Goal: Task Accomplishment & Management: Use online tool/utility

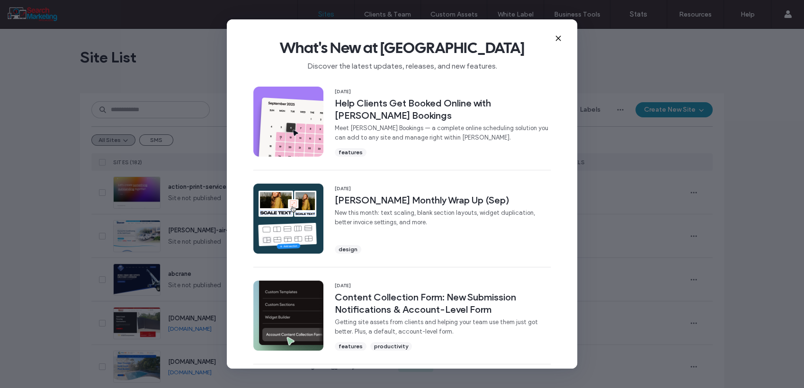
click at [556, 37] on icon at bounding box center [558, 39] width 8 height 8
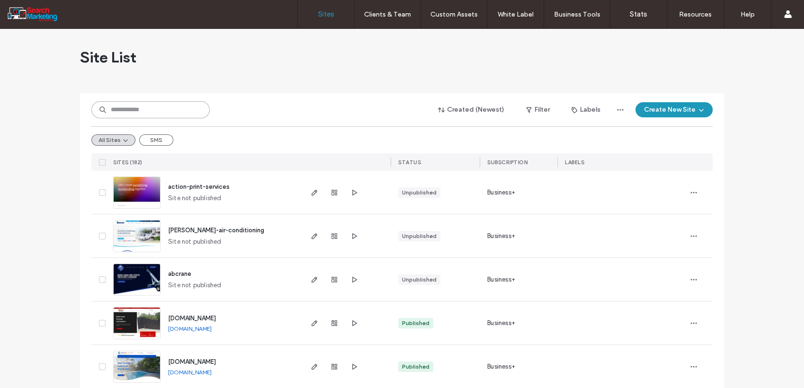
click at [142, 111] on input at bounding box center [150, 109] width 118 height 17
click at [348, 197] on span "button" at bounding box center [353, 192] width 11 height 11
click at [172, 110] on input at bounding box center [150, 109] width 118 height 17
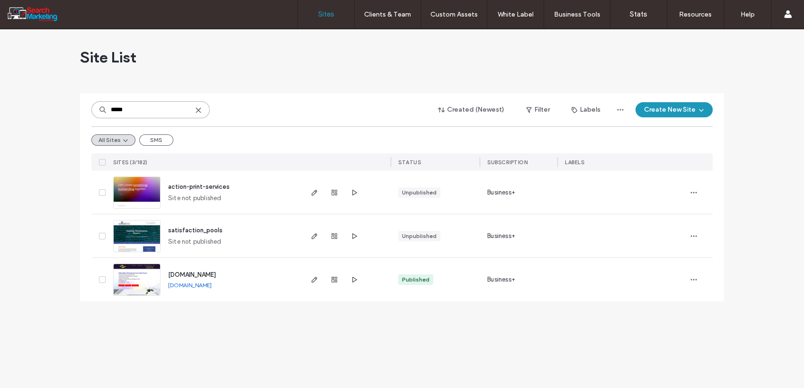
type input "*****"
click at [212, 286] on link "[DOMAIN_NAME]" at bounding box center [190, 285] width 44 height 7
click at [318, 283] on span "button" at bounding box center [314, 279] width 11 height 11
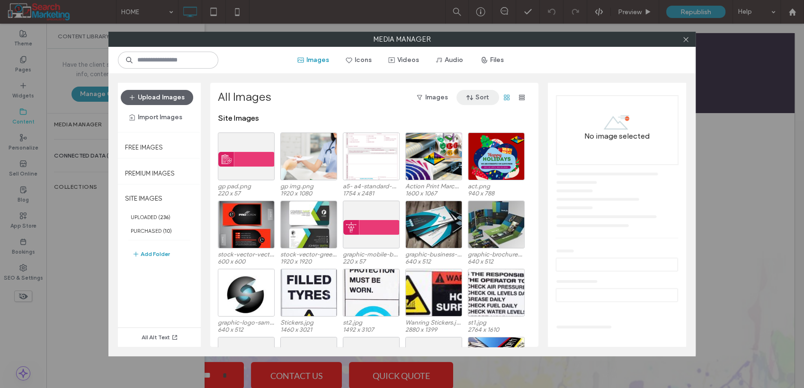
click at [471, 98] on icon "button" at bounding box center [470, 98] width 8 height 8
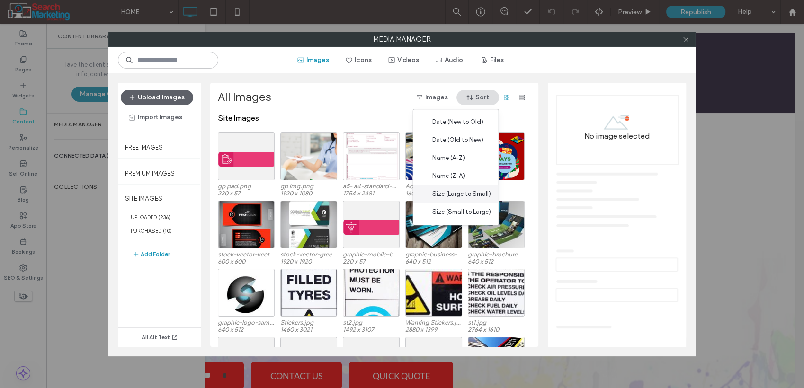
click at [472, 198] on span "Size (Large to Small)" at bounding box center [461, 193] width 59 height 9
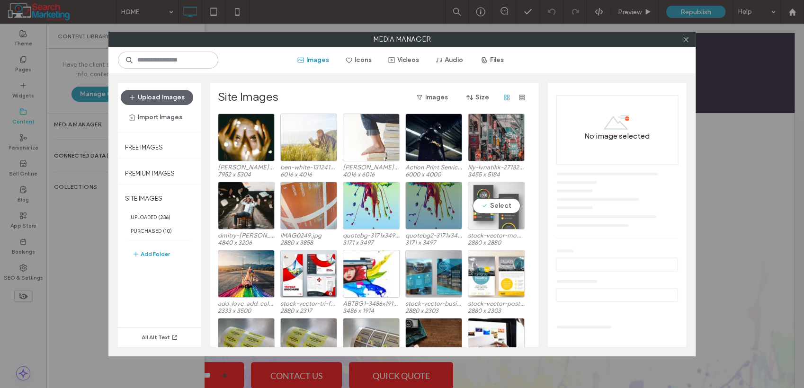
click at [498, 204] on div "Select" at bounding box center [496, 206] width 57 height 48
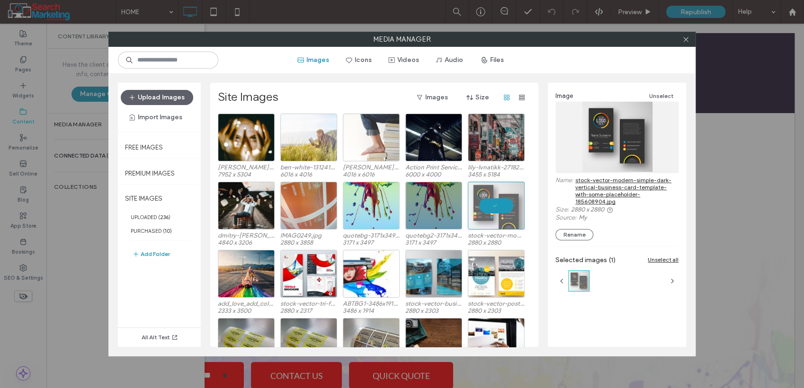
click at [602, 191] on link "stock-vector-modern-simple-dark-vertical-business-card-template-with-some-place…" at bounding box center [626, 191] width 103 height 28
click at [488, 208] on div at bounding box center [496, 206] width 57 height 48
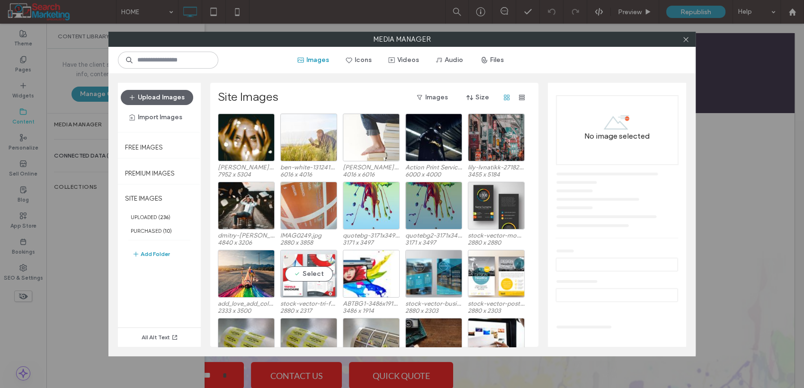
click at [299, 281] on div "Select" at bounding box center [308, 274] width 57 height 48
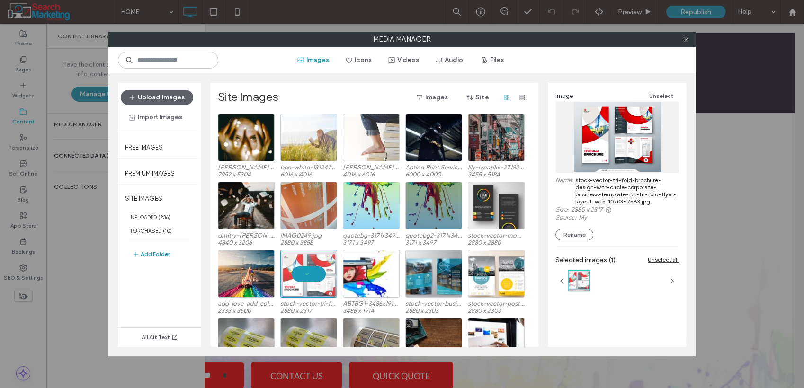
click at [603, 194] on link "stock-vector-tri-fold-brochure-design-with-circle-corporate-business-template-f…" at bounding box center [626, 191] width 103 height 28
click at [309, 273] on div at bounding box center [308, 274] width 57 height 48
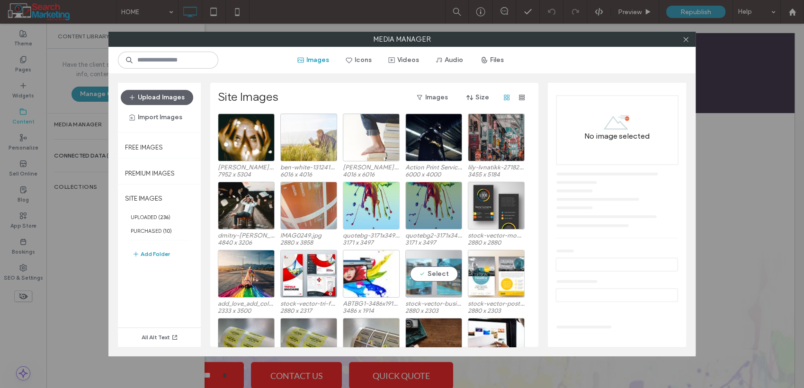
click at [446, 267] on div "Select" at bounding box center [433, 274] width 57 height 48
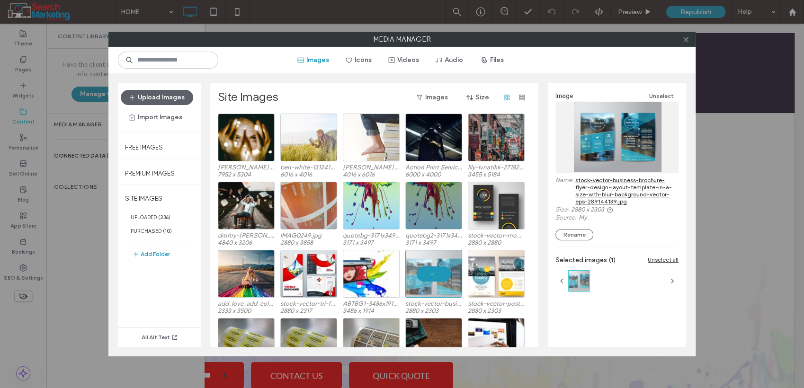
click at [596, 199] on link "stock-vector-business-brochure-flyer-design-layout-template-in-a-size-with-blur…" at bounding box center [626, 191] width 103 height 28
click at [499, 270] on div "Select" at bounding box center [496, 274] width 57 height 48
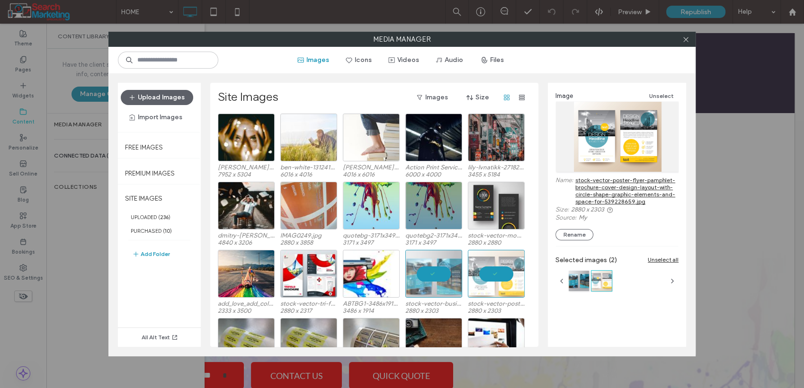
click at [439, 275] on div at bounding box center [433, 274] width 57 height 48
click at [586, 184] on link "stock-vector-poster-flyer-pamphlet-brochure-cover-design-layout-with-circle-sha…" at bounding box center [626, 191] width 103 height 28
click at [481, 271] on div at bounding box center [496, 274] width 57 height 48
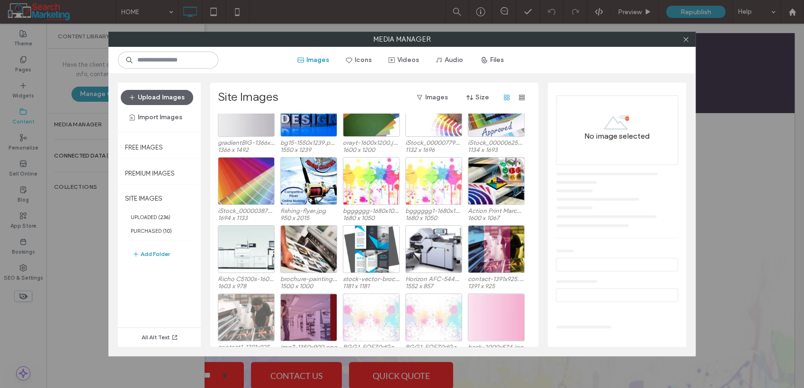
scroll to position [720, 0]
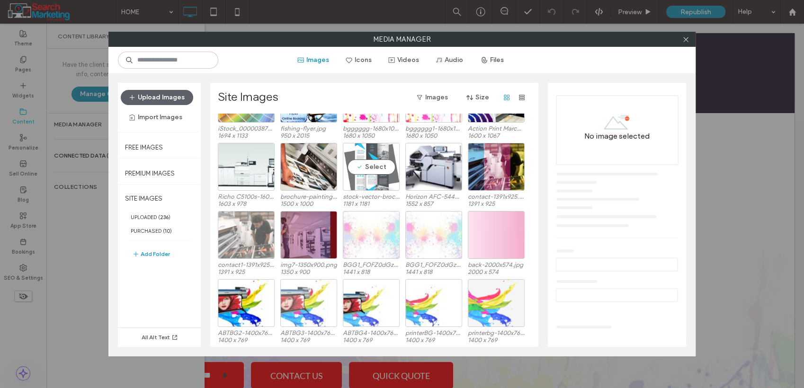
click at [373, 173] on div "Select" at bounding box center [371, 167] width 57 height 48
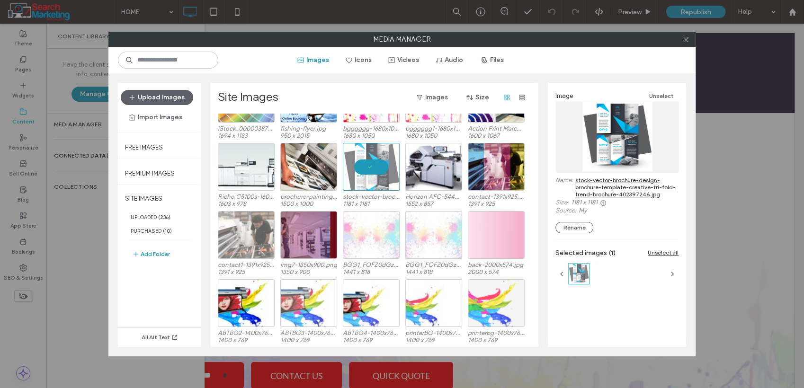
click at [604, 187] on link "stock-vector-brochure-design-brochure-template-creative-tri-fold-trend-brochure…" at bounding box center [626, 187] width 103 height 21
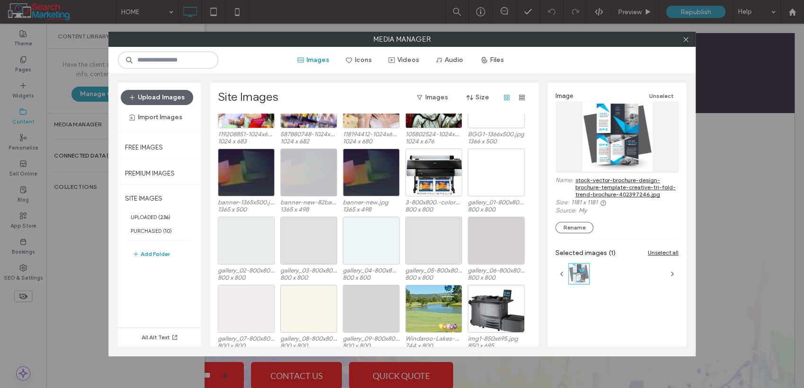
scroll to position [1194, 0]
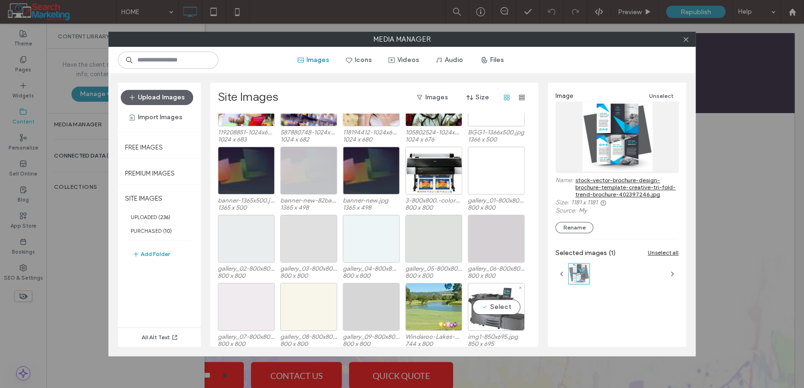
click at [488, 304] on div "Select" at bounding box center [496, 307] width 57 height 48
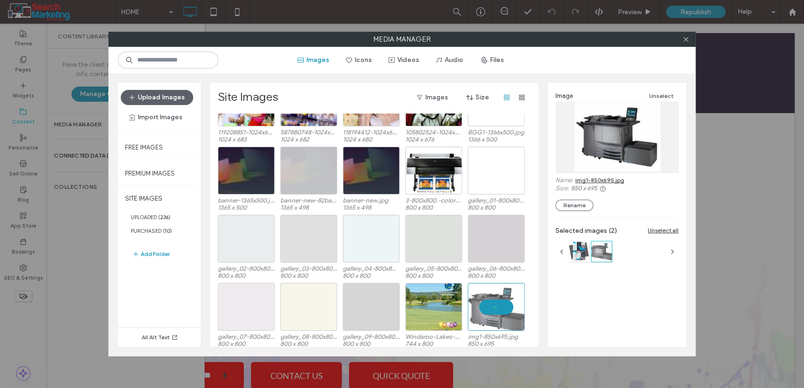
click at [591, 181] on link "img1-850x695.jpg" at bounding box center [599, 180] width 49 height 7
click at [500, 233] on div "Select" at bounding box center [496, 239] width 57 height 48
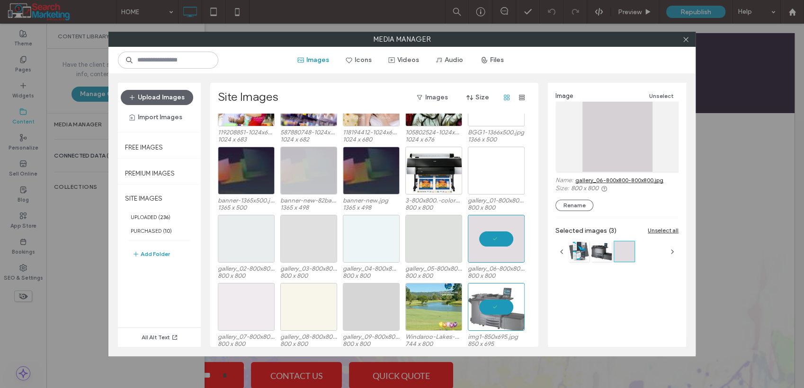
click at [663, 231] on div "Unselect all" at bounding box center [663, 230] width 31 height 7
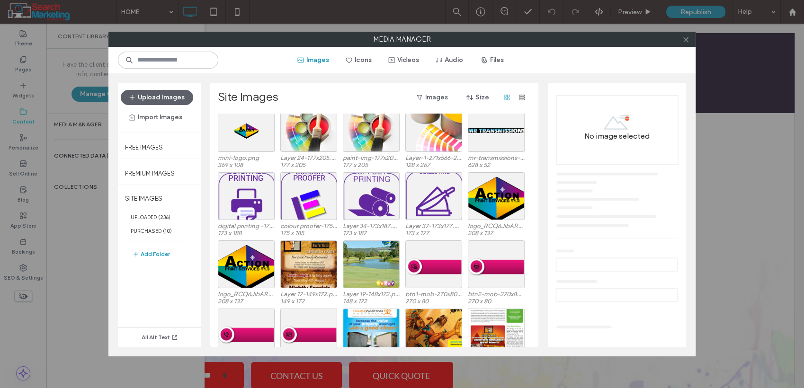
scroll to position [2672, 0]
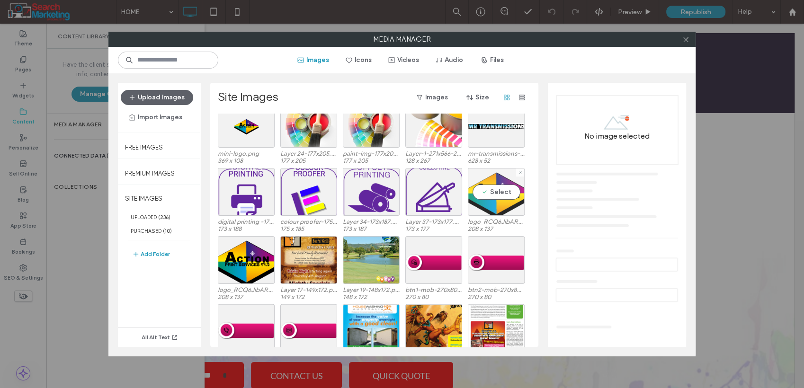
click at [504, 195] on div "Select" at bounding box center [496, 192] width 57 height 48
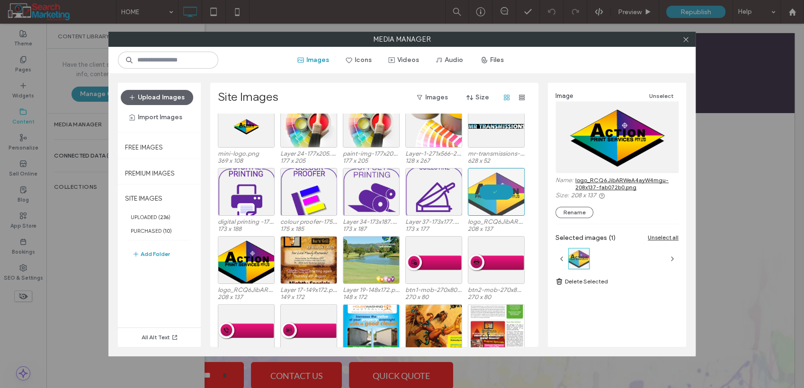
click at [585, 178] on link "logo_RCQ6JibARWeA4ayW4mgu-208x137-fab072b0.png" at bounding box center [626, 184] width 103 height 14
click at [685, 44] on span at bounding box center [685, 39] width 7 height 14
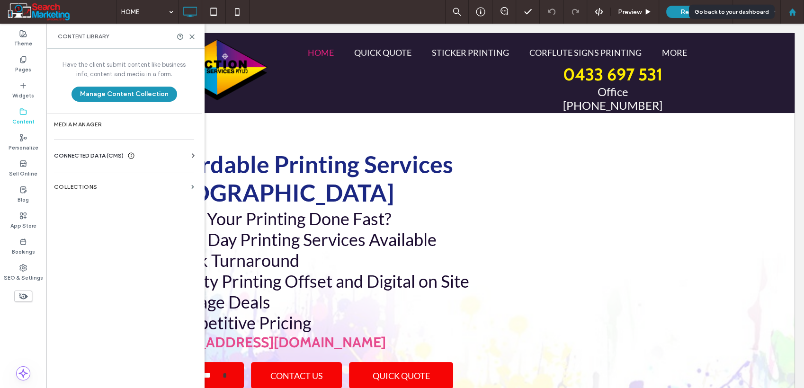
drag, startPoint x: 790, startPoint y: 11, endPoint x: 782, endPoint y: 17, distance: 9.8
click at [790, 11] on use at bounding box center [791, 11] width 7 height 7
